Goal: Task Accomplishment & Management: Manage account settings

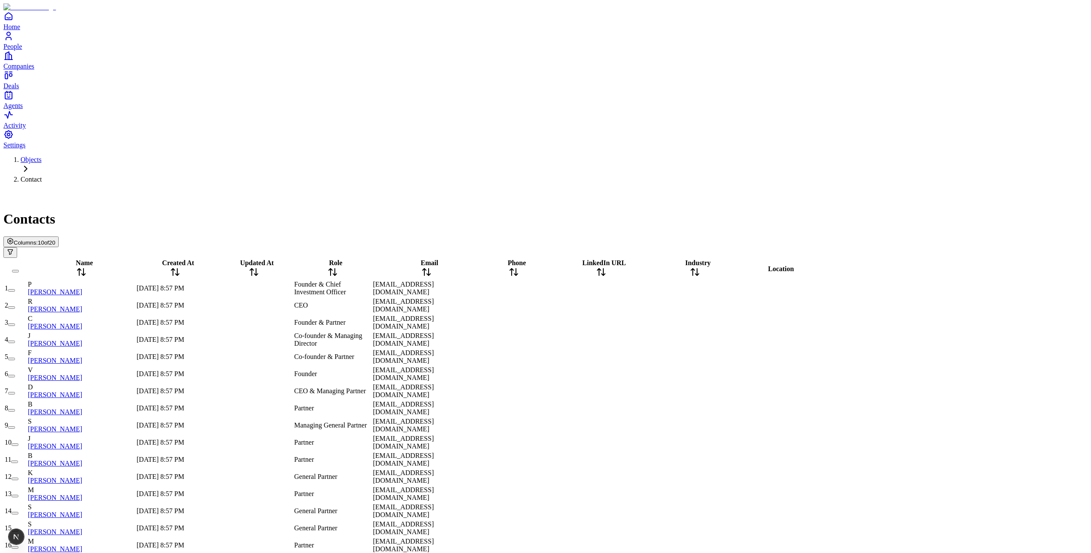
click at [38, 239] on span "Columns:" at bounding box center [26, 242] width 24 height 6
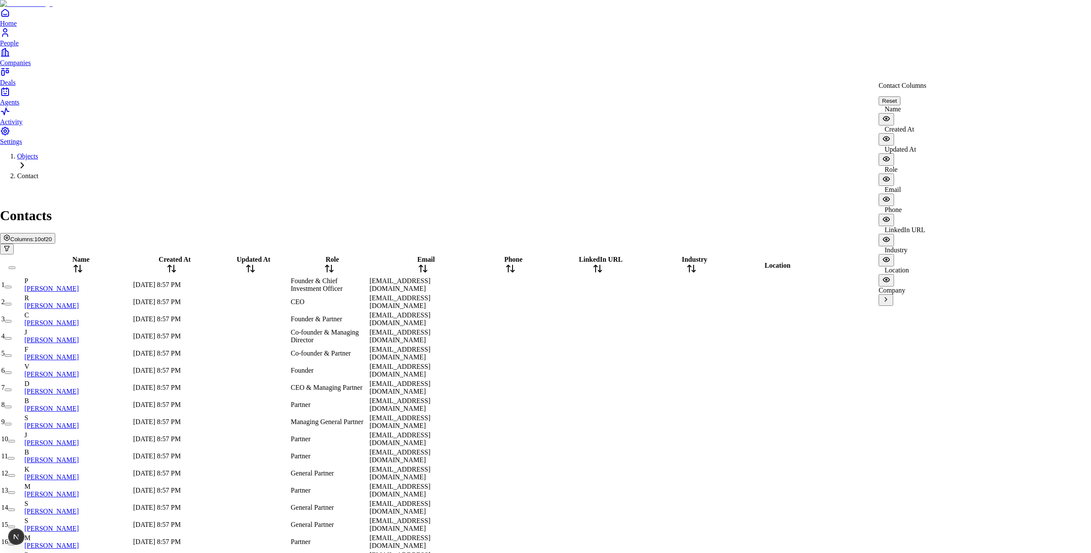
scroll to position [94, 0]
click at [890, 295] on icon "View Company columns" at bounding box center [886, 299] width 8 height 8
click at [889, 83] on icon "Back" at bounding box center [885, 79] width 7 height 7
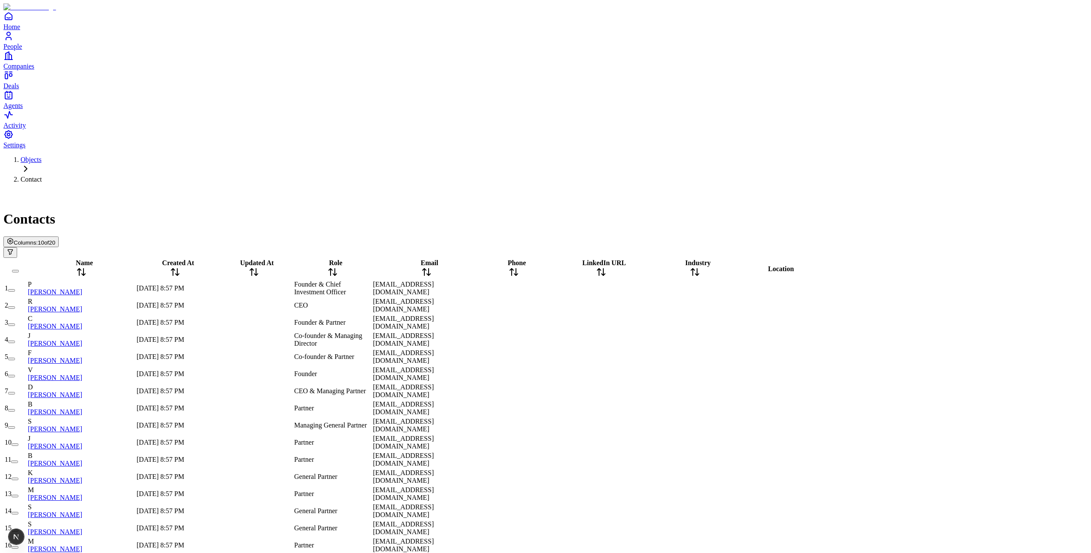
click at [38, 239] on span "Columns:" at bounding box center [26, 242] width 24 height 6
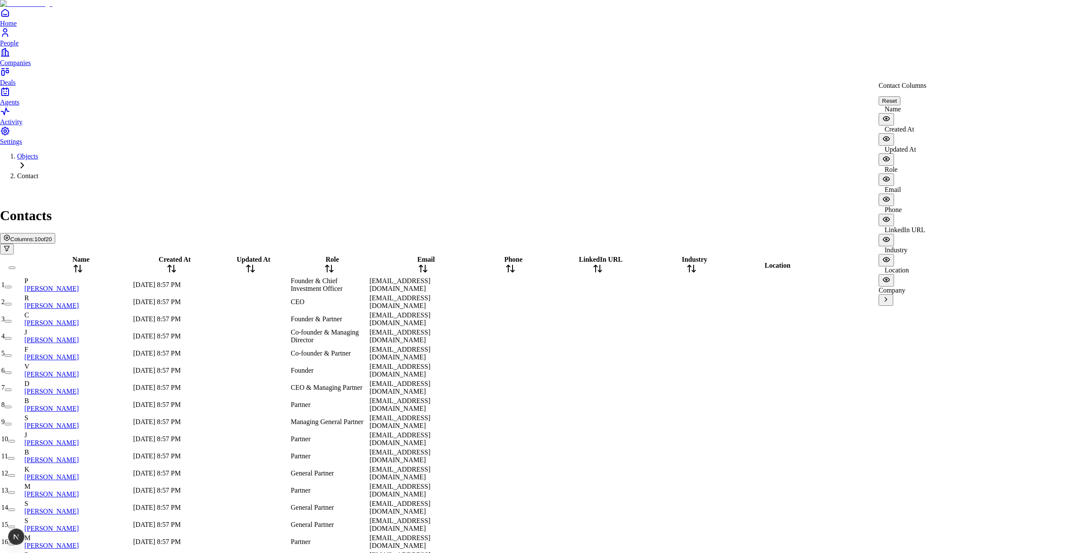
scroll to position [94, 0]
click at [905, 286] on label "Company" at bounding box center [891, 289] width 27 height 7
click at [890, 295] on icon "View Company columns" at bounding box center [886, 299] width 8 height 8
click at [886, 83] on icon "Back" at bounding box center [885, 79] width 7 height 7
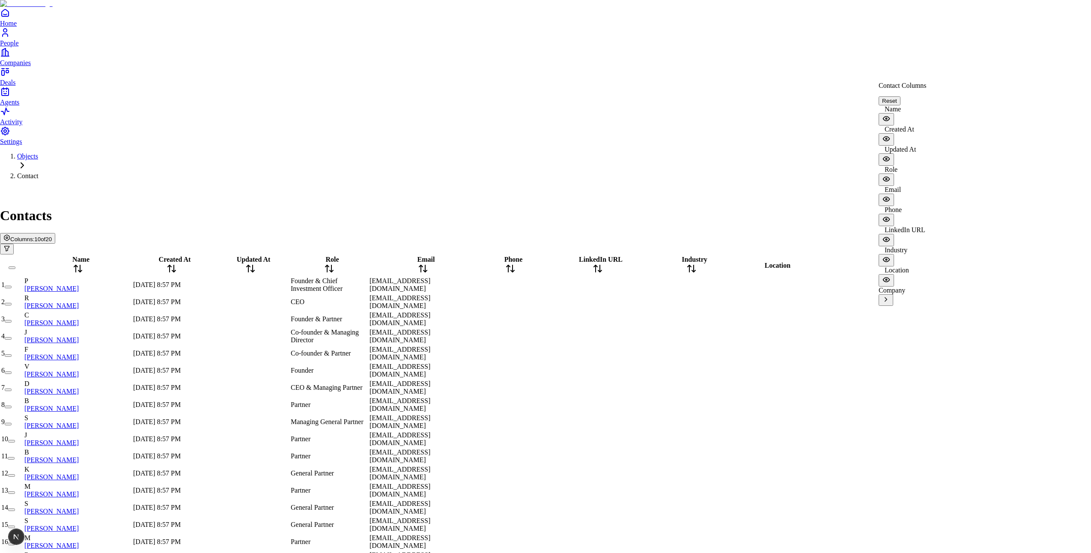
scroll to position [94, 0]
click at [890, 295] on icon "View Company columns" at bounding box center [886, 299] width 8 height 8
drag, startPoint x: 830, startPoint y: 41, endPoint x: 860, endPoint y: 111, distance: 76.7
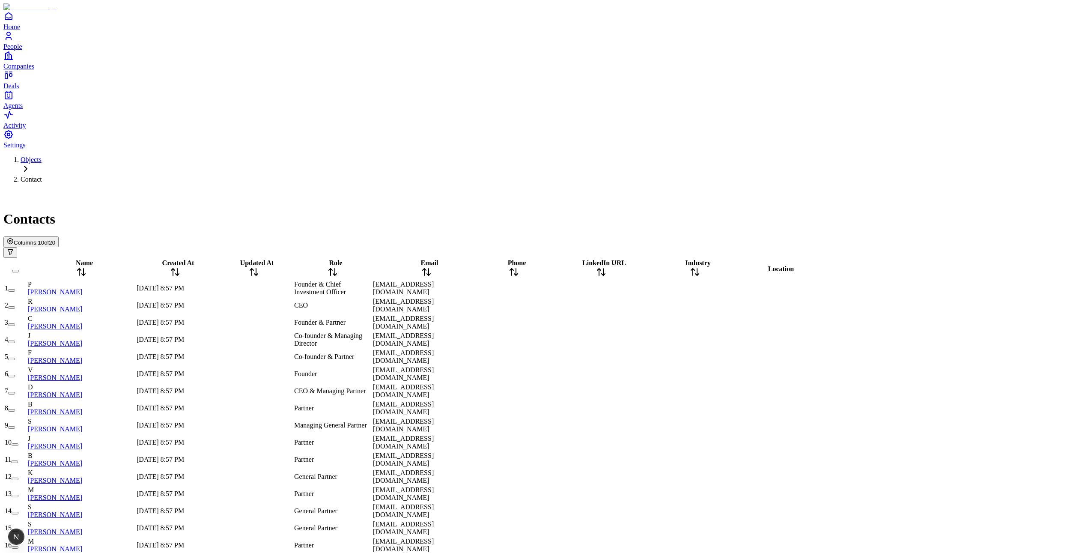
scroll to position [0, 1]
click at [721, 156] on div "Objects Contact Contacts Columns: 10 of 20" at bounding box center [545, 207] width 1084 height 102
click at [55, 239] on span "10 of 20" at bounding box center [47, 242] width 18 height 6
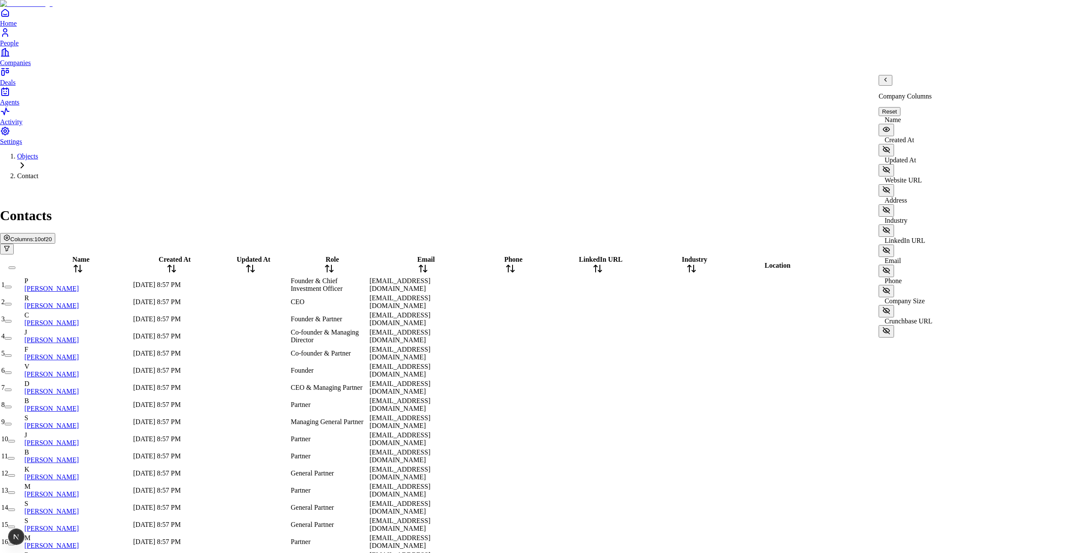
click at [886, 81] on icon "Back" at bounding box center [885, 79] width 2 height 3
click at [887, 298] on icon "View Company columns" at bounding box center [886, 300] width 2 height 4
click at [888, 83] on icon "Back" at bounding box center [885, 79] width 7 height 7
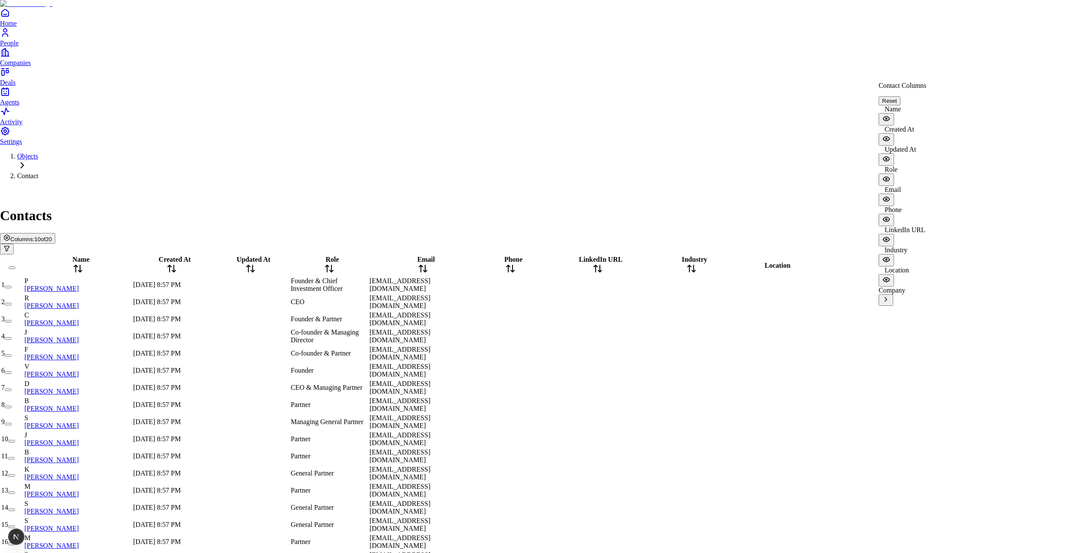
click at [890, 295] on icon "View Company columns" at bounding box center [886, 299] width 8 height 8
click at [886, 83] on icon "Back" at bounding box center [885, 79] width 7 height 7
click at [890, 295] on icon "View Company columns" at bounding box center [886, 299] width 8 height 8
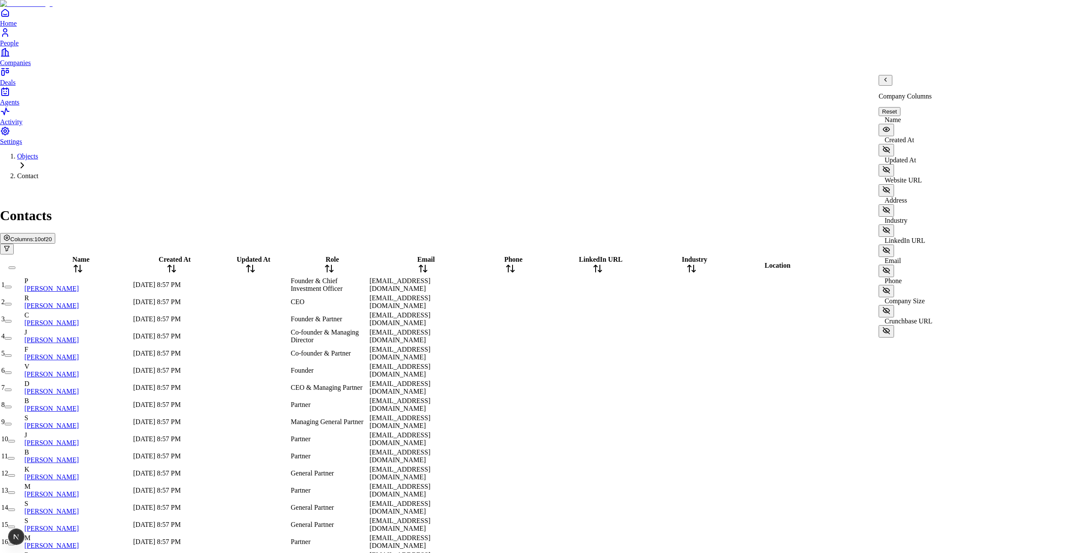
scroll to position [8, 0]
click at [885, 88] on div "Company Columns Reset Name Created At Updated At Website URL Address Industry L…" at bounding box center [905, 206] width 54 height 262
click at [889, 83] on icon "Back" at bounding box center [885, 79] width 7 height 7
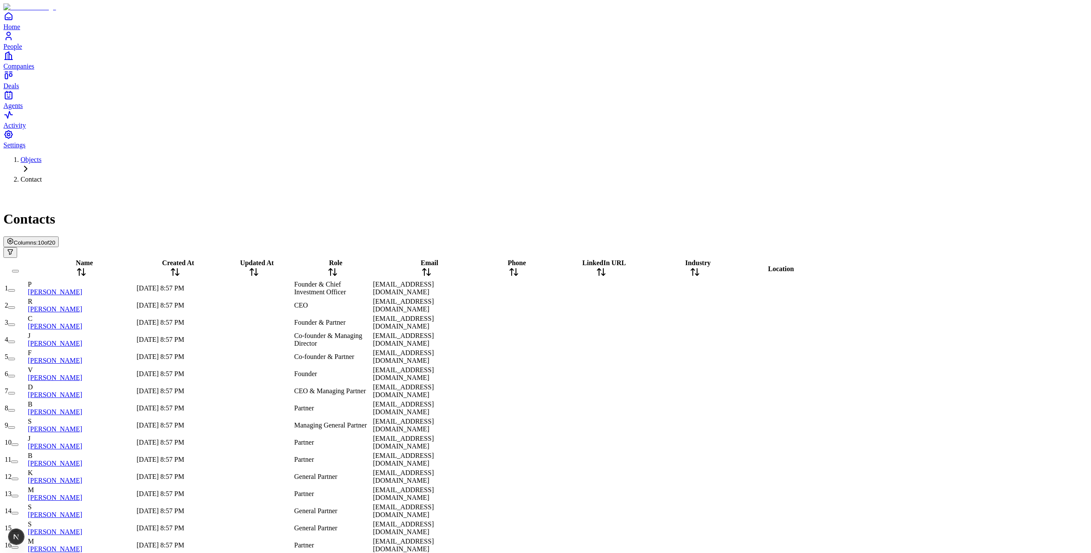
drag, startPoint x: 1081, startPoint y: 119, endPoint x: 1090, endPoint y: 116, distance: 10.0
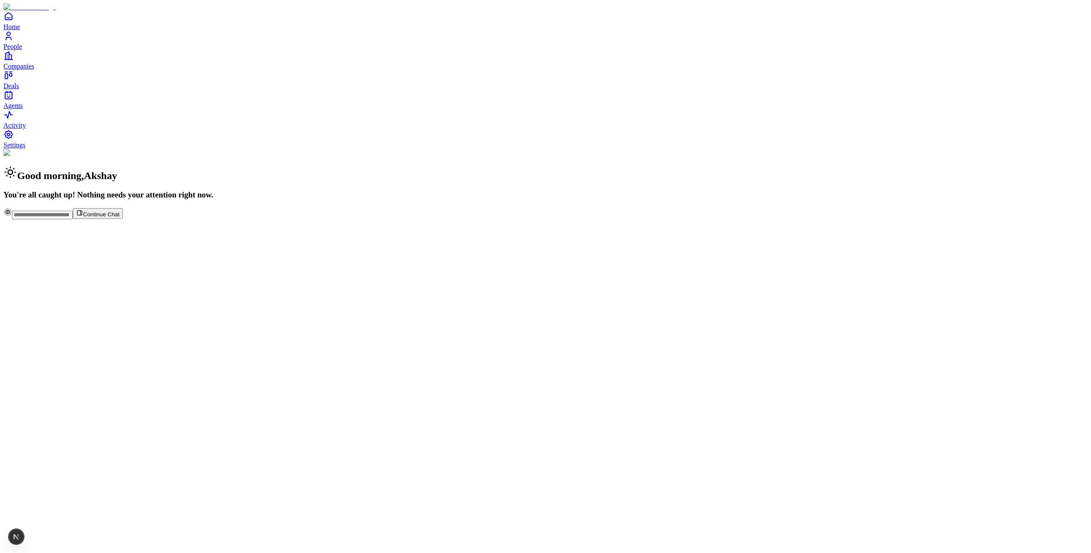
click at [26, 149] on span "Settings" at bounding box center [14, 144] width 22 height 7
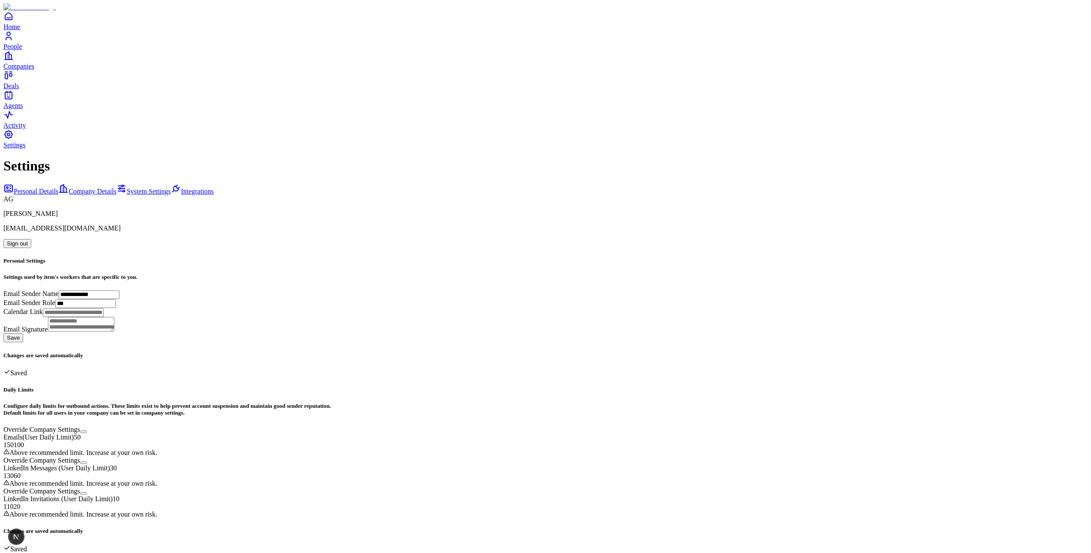
click at [77, 187] on span "Company Details" at bounding box center [92, 190] width 48 height 7
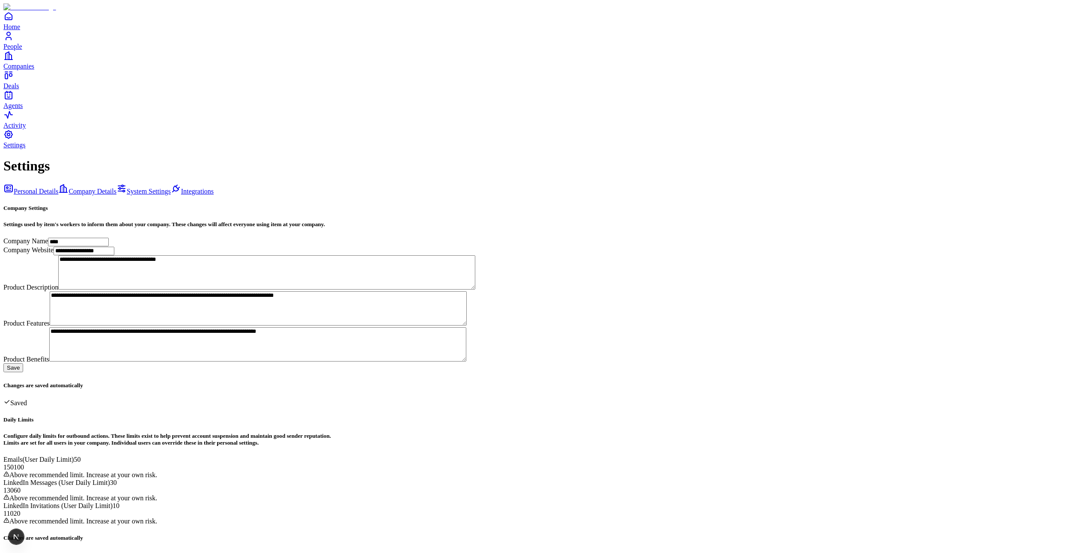
click at [116, 187] on link "System Settings" at bounding box center [143, 190] width 54 height 7
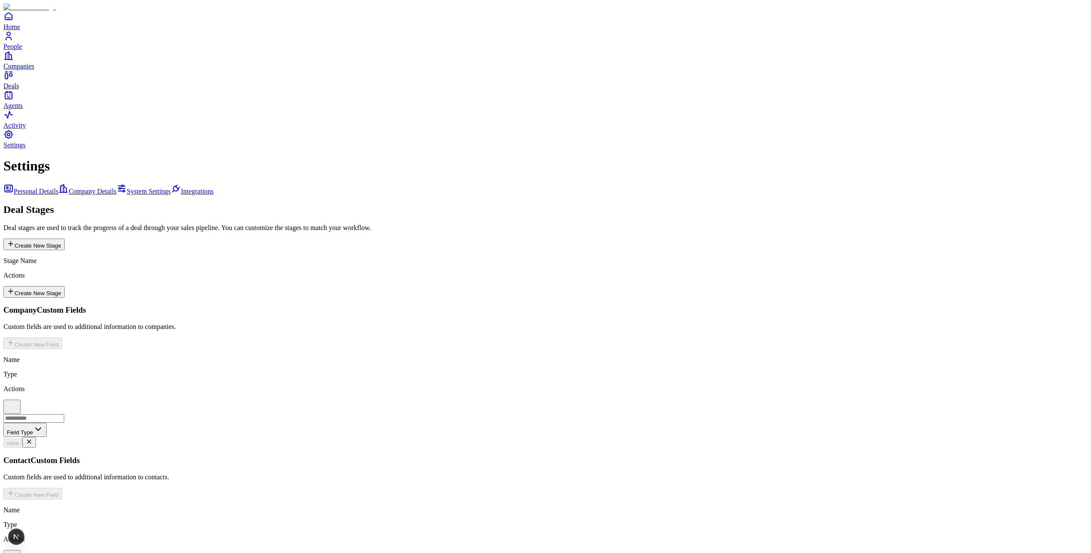
scroll to position [148, 0]
